Goal: Information Seeking & Learning: Learn about a topic

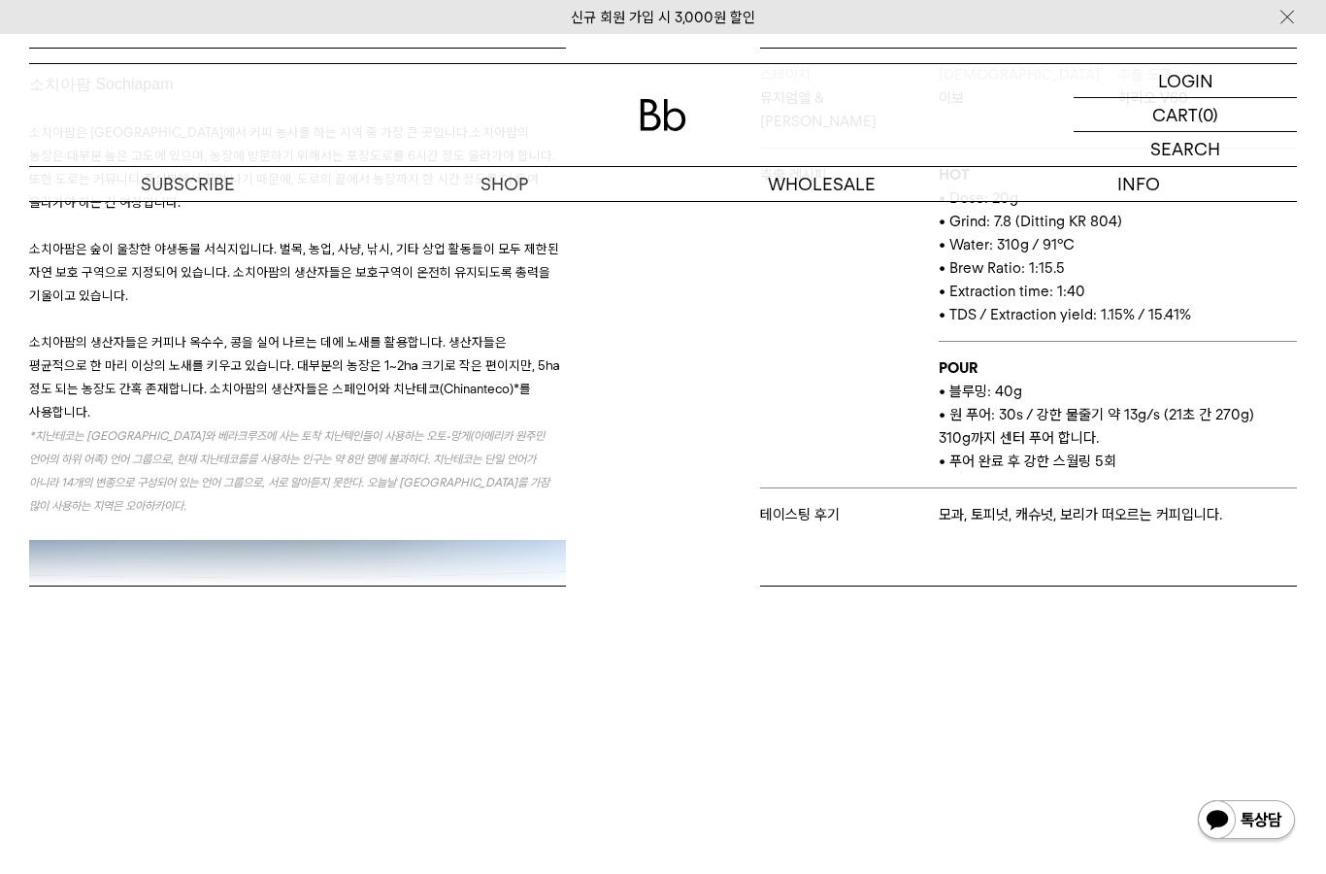
click at [663, 119] on img at bounding box center [663, 115] width 47 height 32
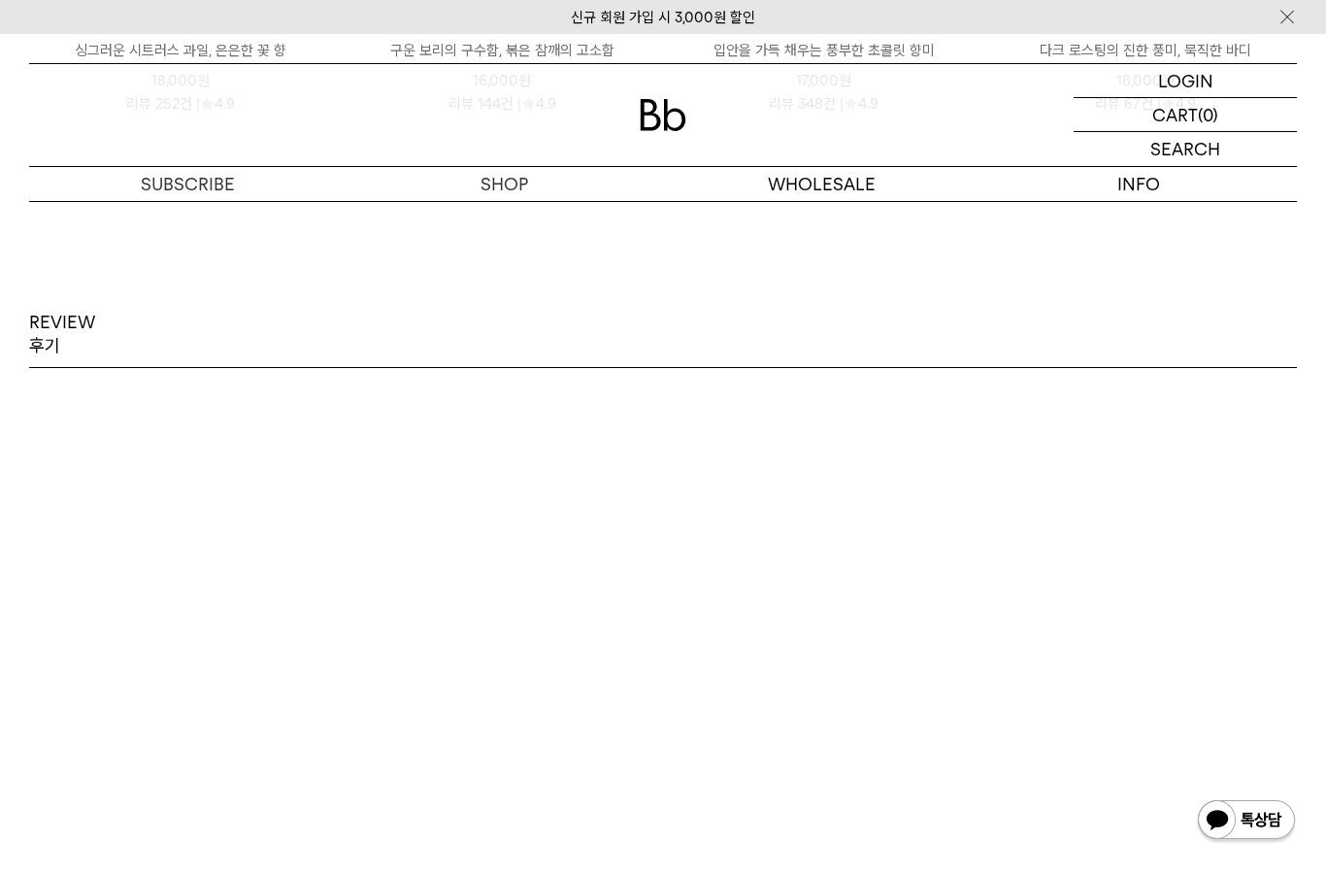
scroll to position [2825, 0]
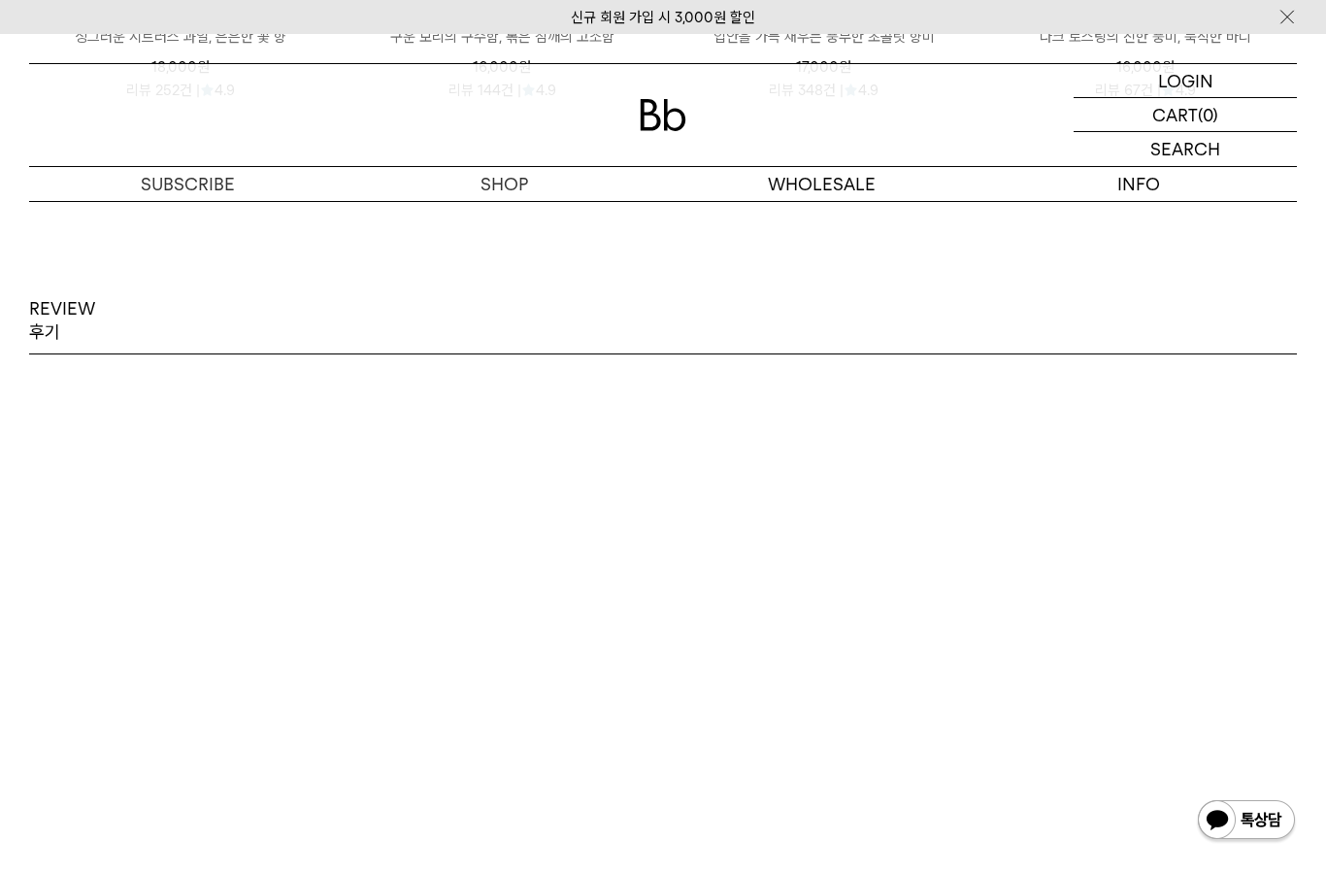
click at [72, 345] on p "REVIEW 후기" at bounding box center [62, 321] width 66 height 48
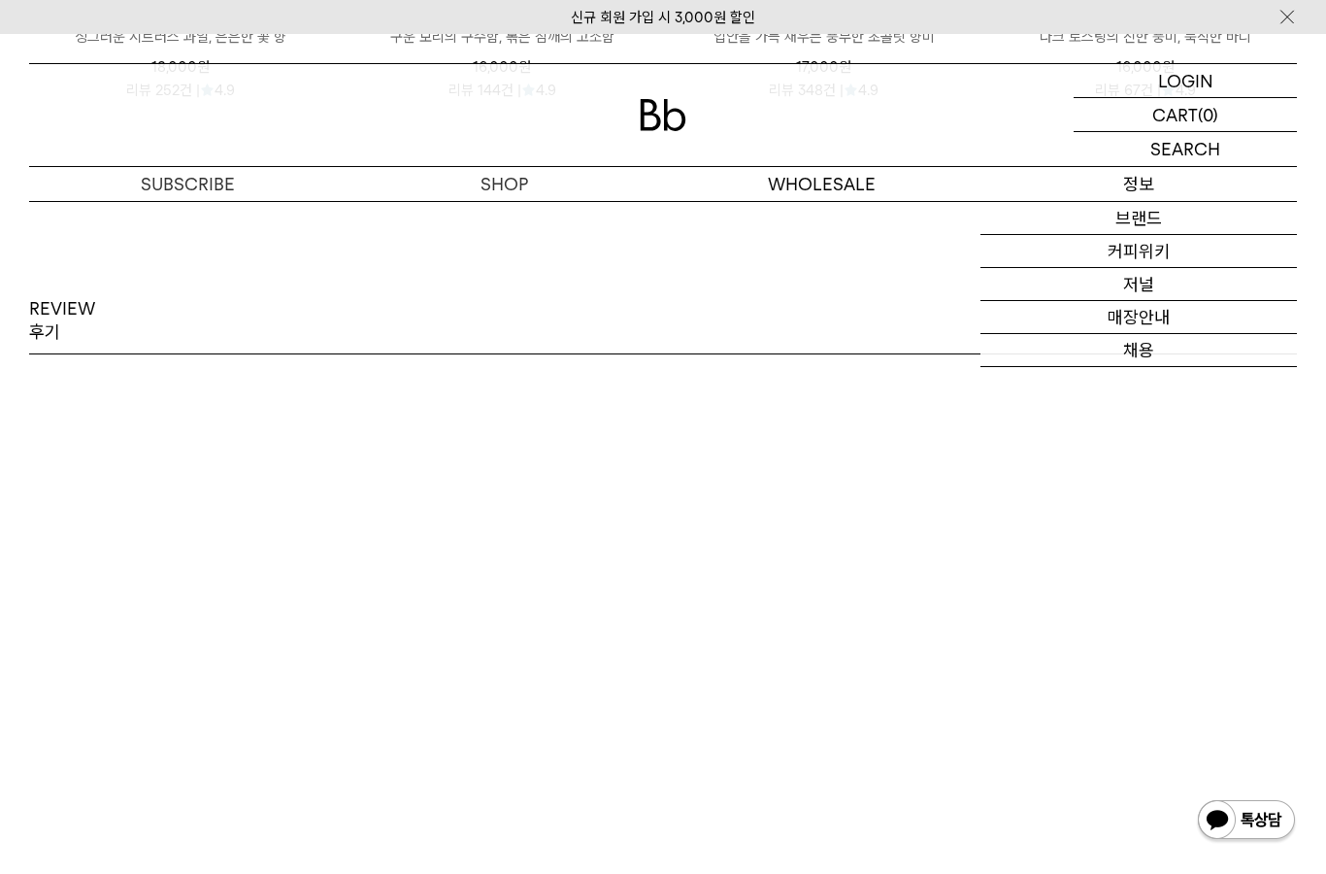
click at [1207, 249] on link "커피위키" at bounding box center [1139, 251] width 317 height 33
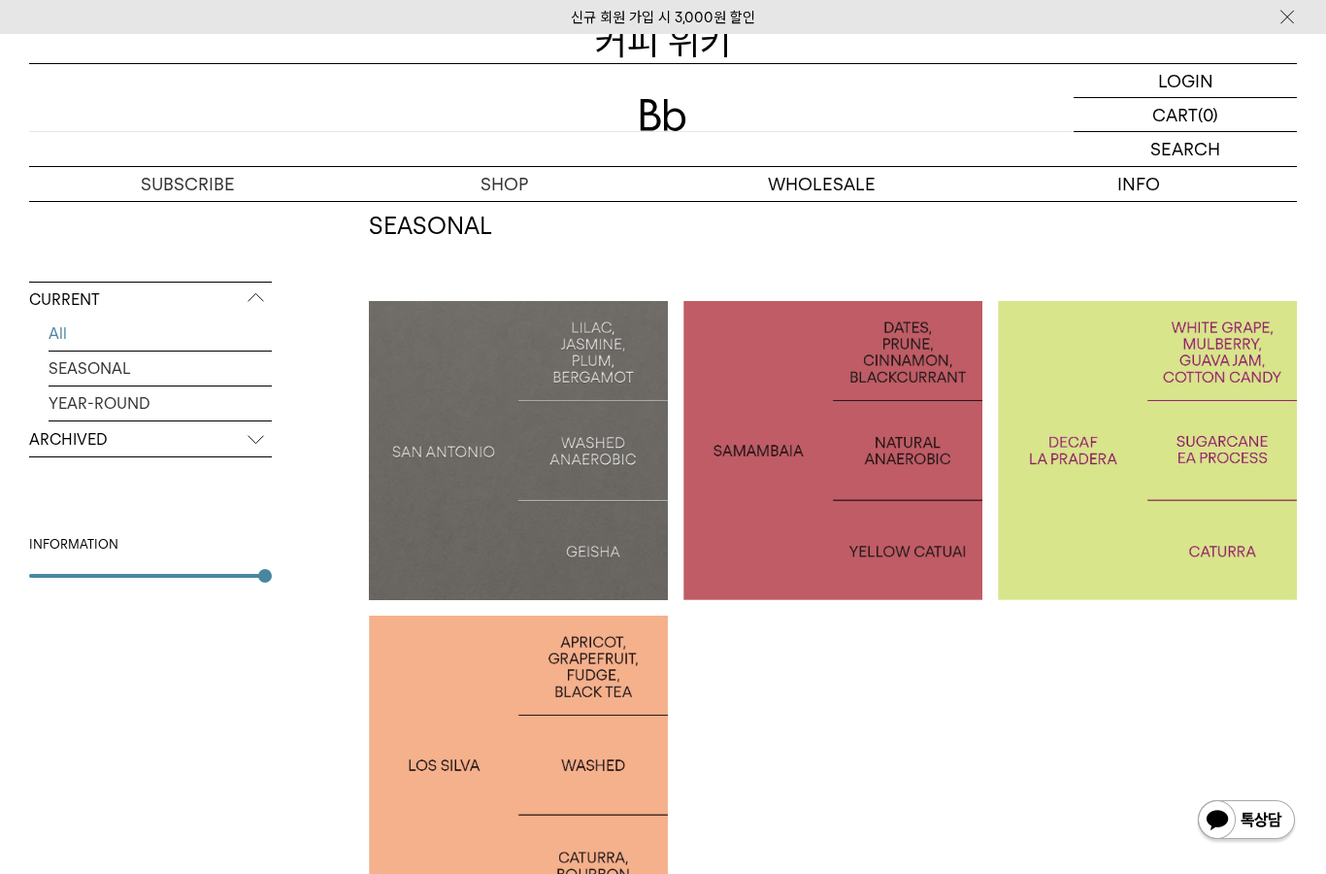
scroll to position [265, 0]
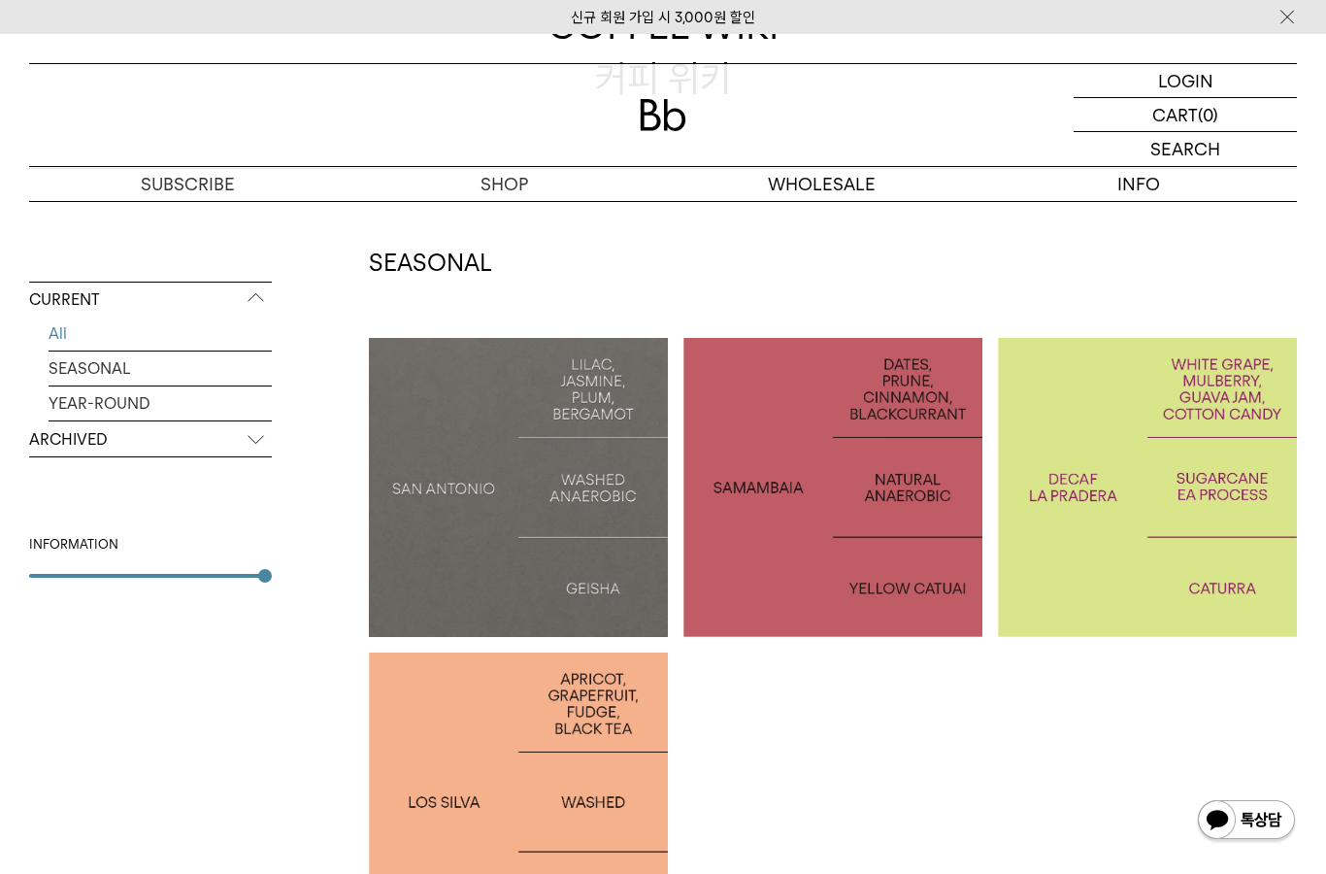
click at [176, 373] on link "SEASONAL" at bounding box center [160, 368] width 223 height 34
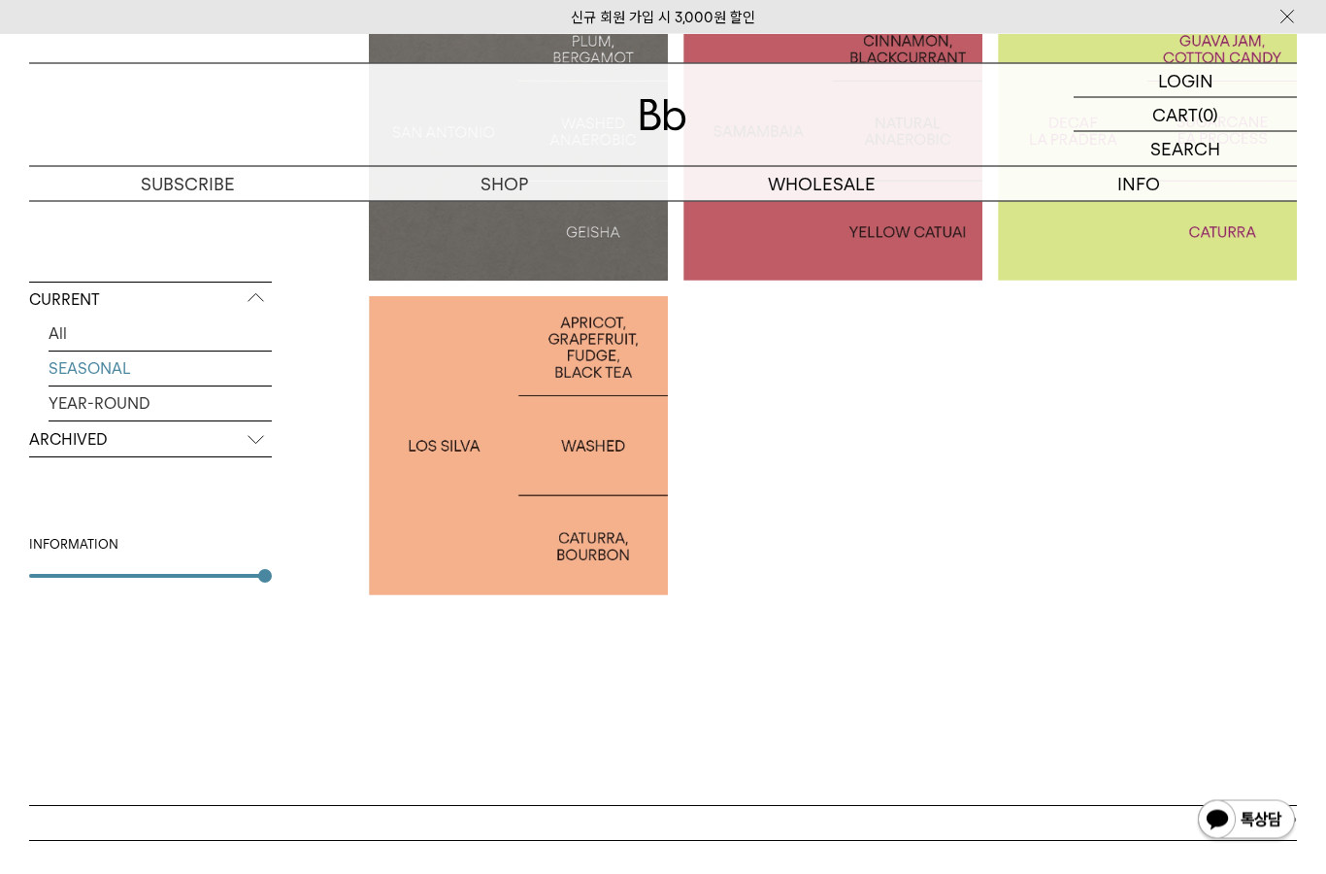
scroll to position [621, 0]
click at [233, 453] on p "ARCHIVED" at bounding box center [150, 439] width 243 height 35
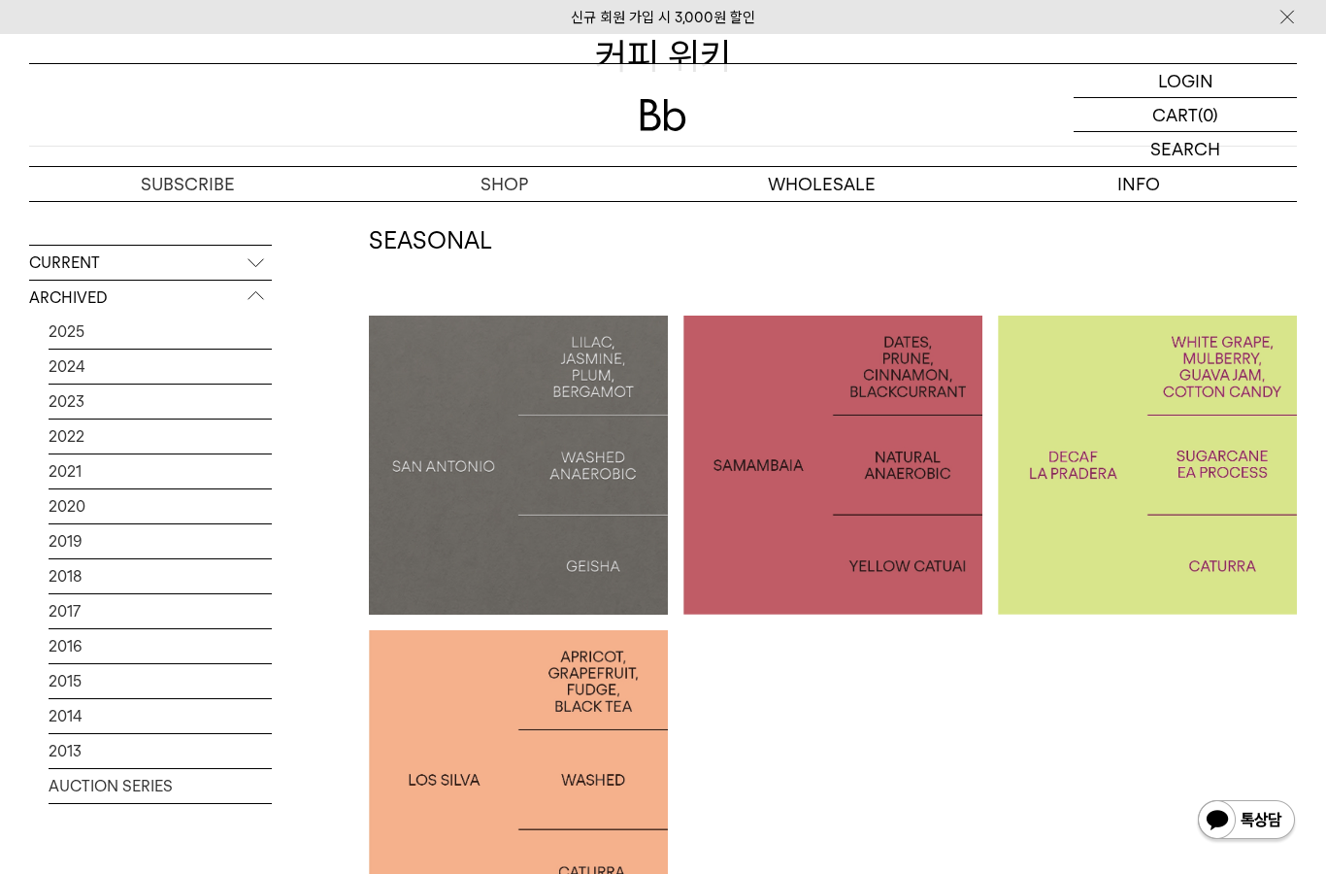
scroll to position [257, 0]
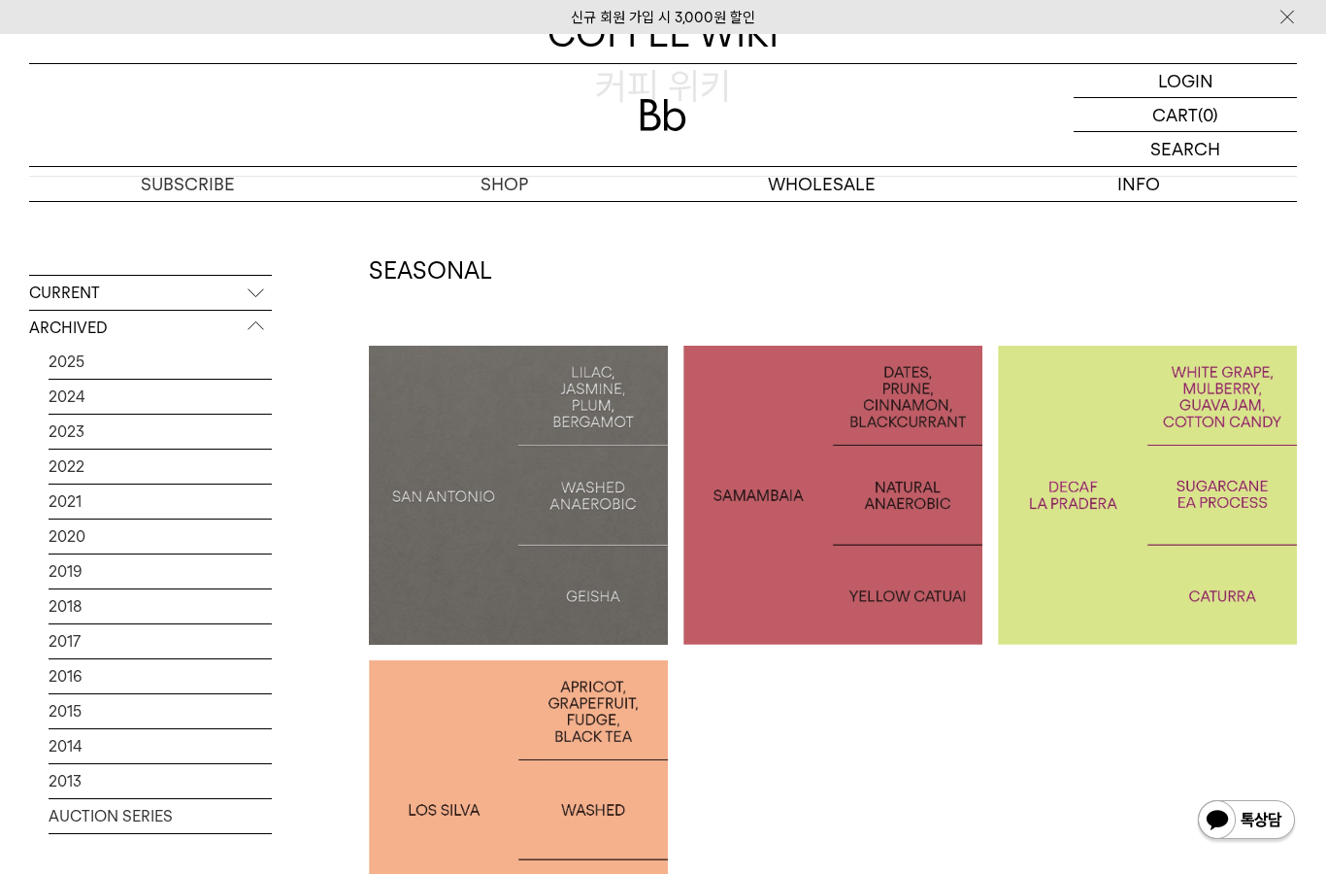
click at [170, 352] on link "2025" at bounding box center [160, 362] width 223 height 34
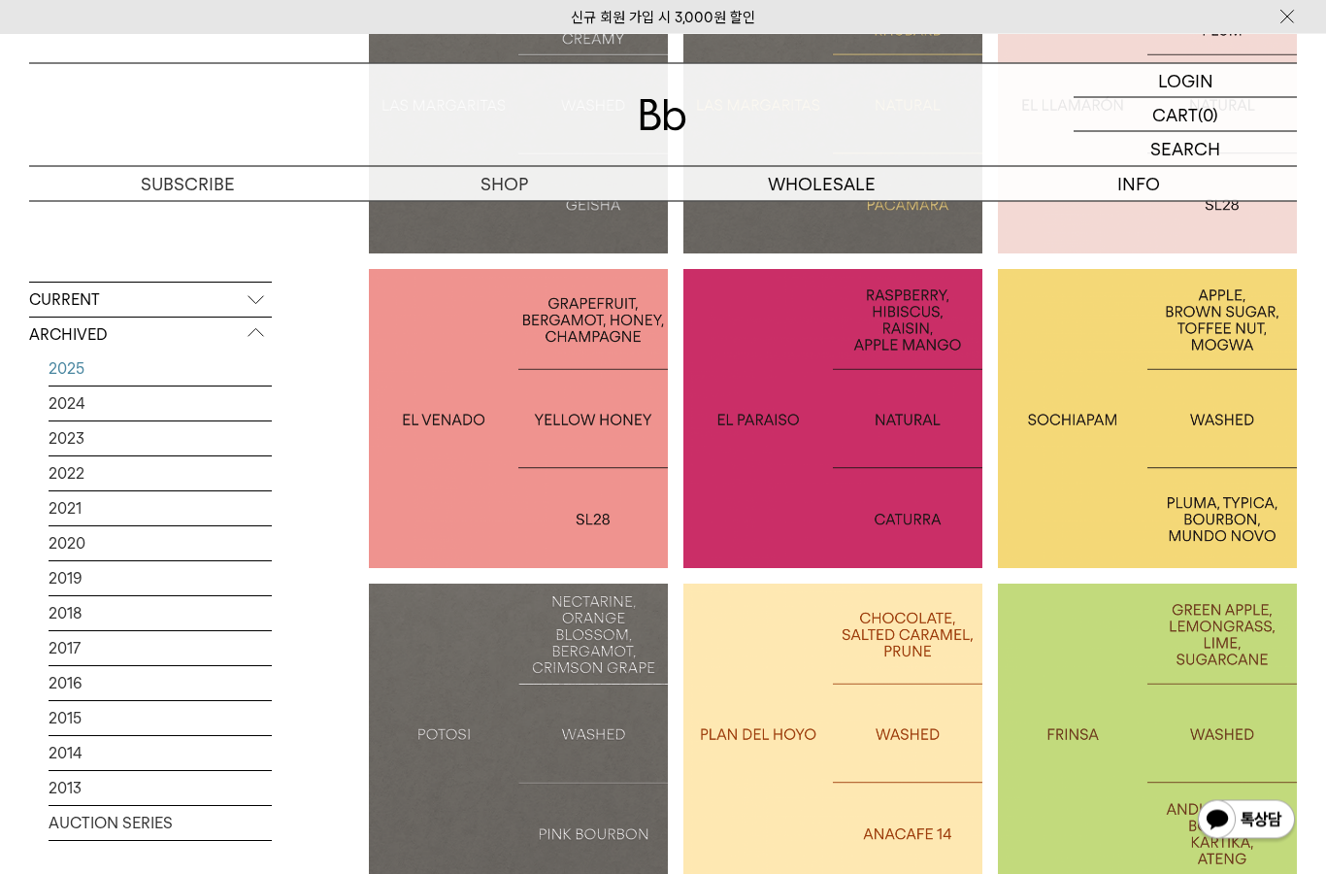
scroll to position [649, 0]
click at [1206, 487] on div at bounding box center [1147, 418] width 299 height 299
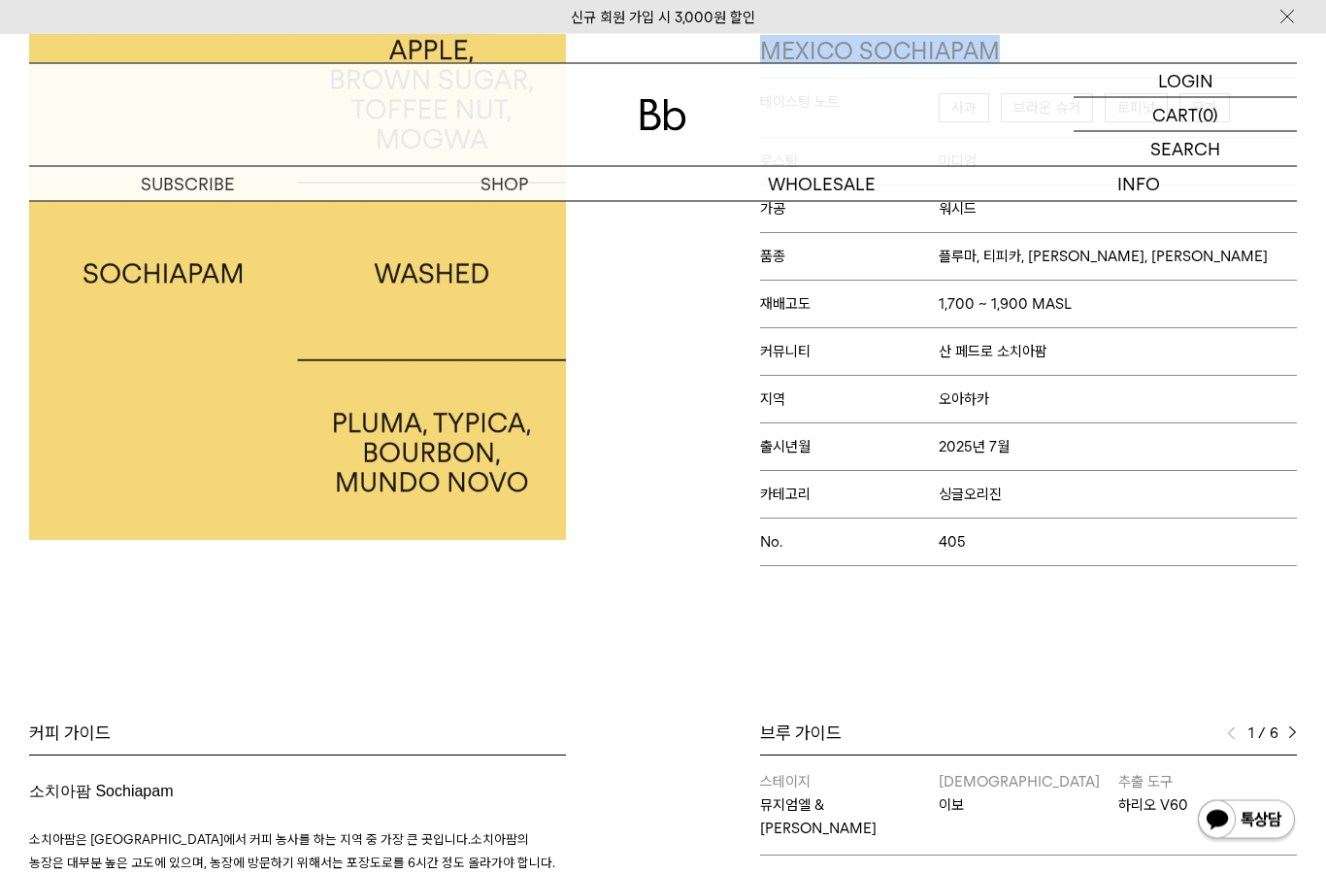
scroll to position [296, 0]
